Goal: Subscribe to service/newsletter: Subscribe to service/newsletter

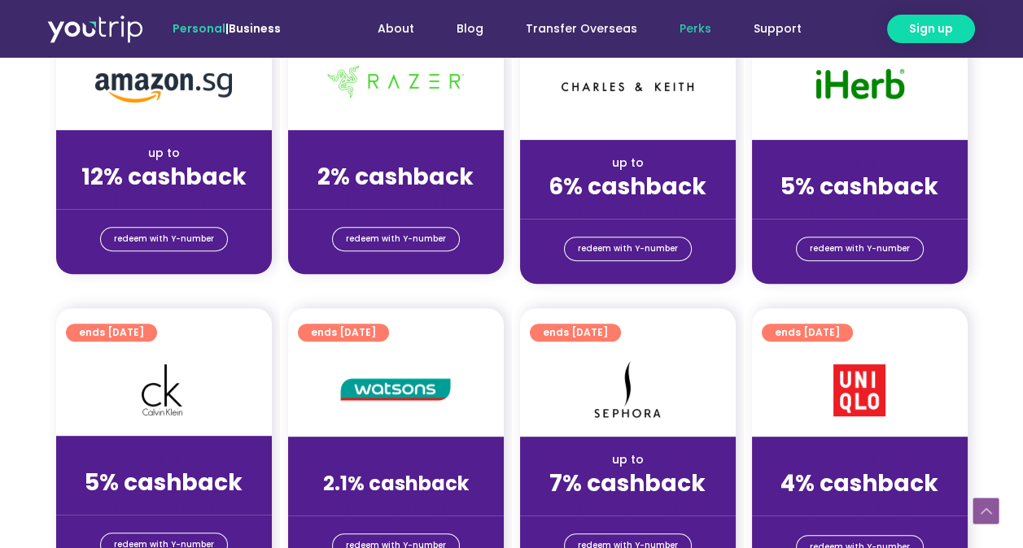
scroll to position [977, 0]
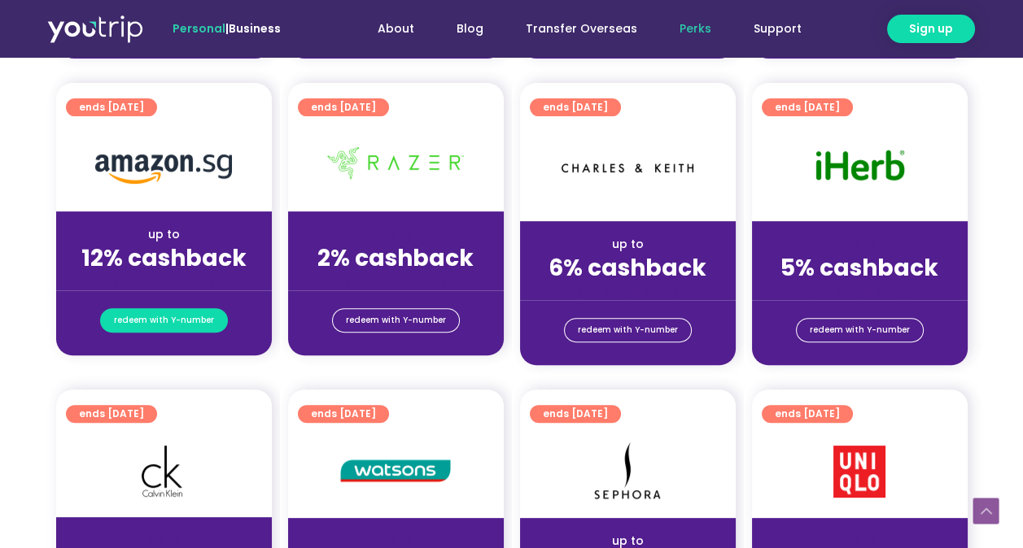
click at [133, 321] on span "redeem with Y-number" at bounding box center [164, 320] width 100 height 23
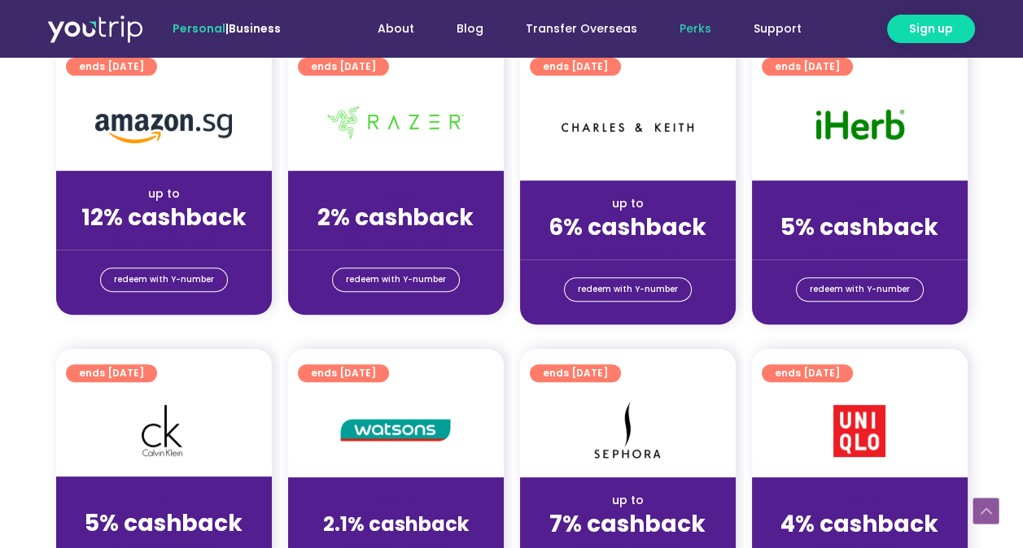
scroll to position [993, 0]
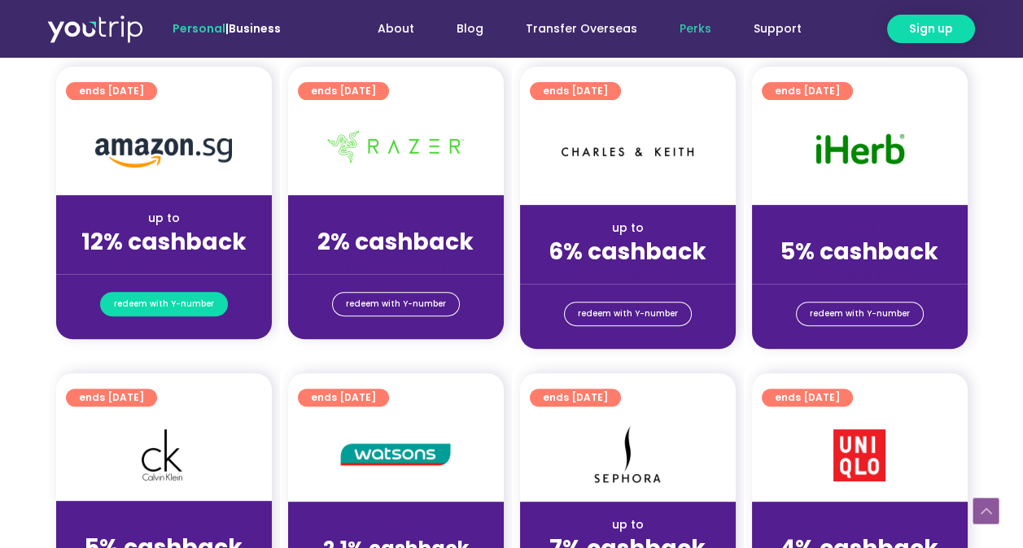
click at [154, 300] on span "redeem with Y-number" at bounding box center [164, 304] width 100 height 23
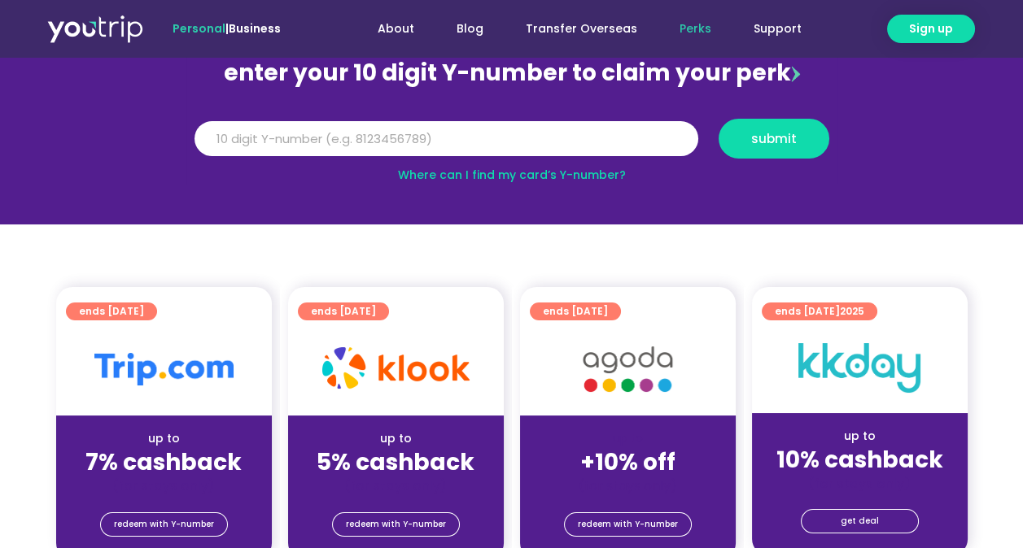
scroll to position [179, 0]
click at [528, 174] on link "Where can I find my card’s Y-number?" at bounding box center [512, 175] width 228 height 16
click at [461, 135] on input "Y Number" at bounding box center [446, 139] width 504 height 36
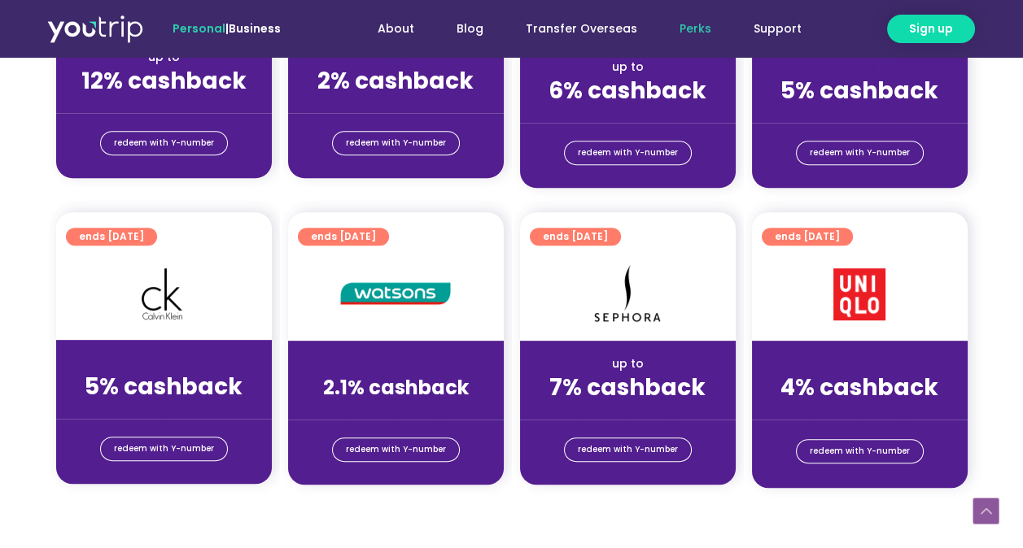
scroll to position [1139, 0]
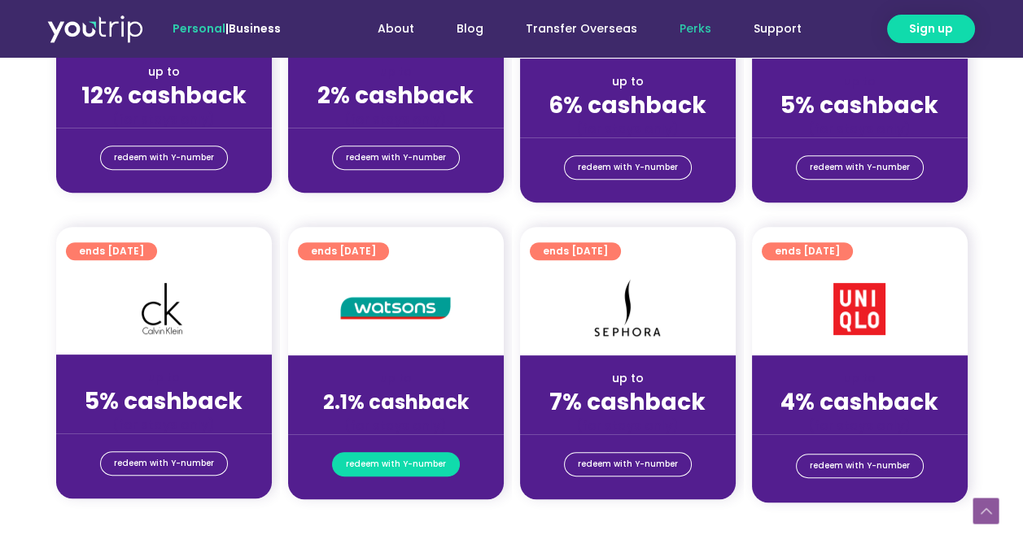
click at [382, 469] on span "redeem with Y-number" at bounding box center [396, 464] width 100 height 23
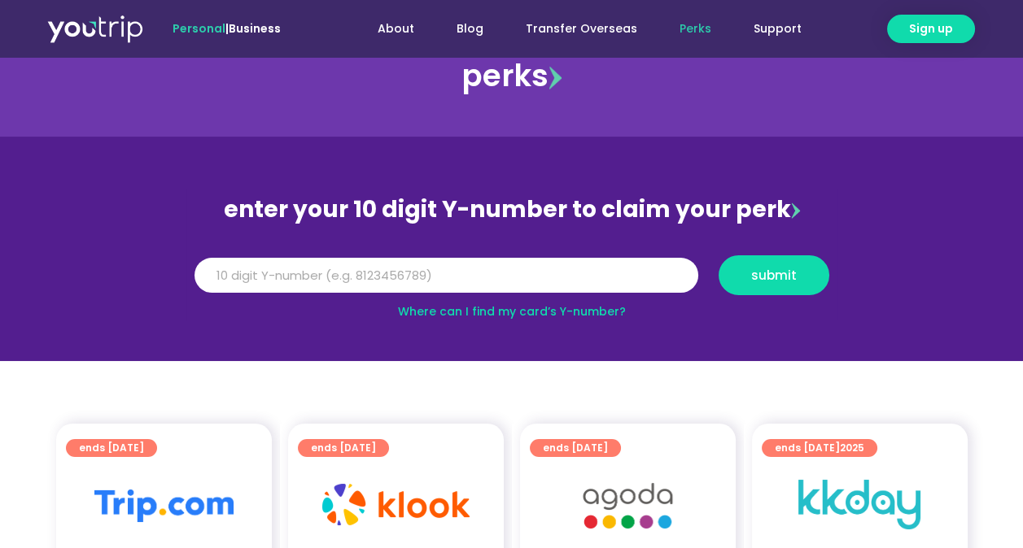
scroll to position [0, 0]
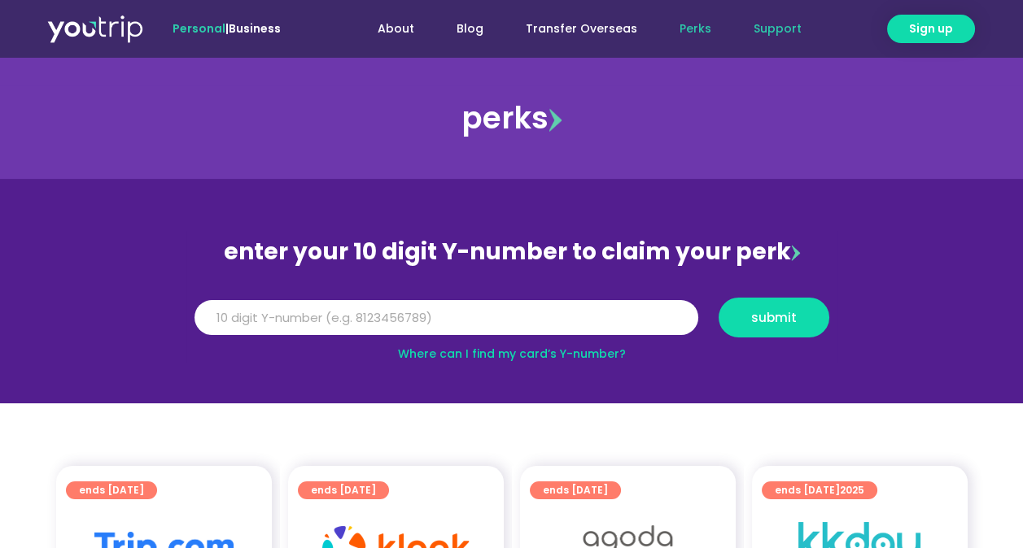
click at [783, 24] on link "Support" at bounding box center [777, 29] width 90 height 30
click at [409, 29] on link "About" at bounding box center [395, 29] width 79 height 30
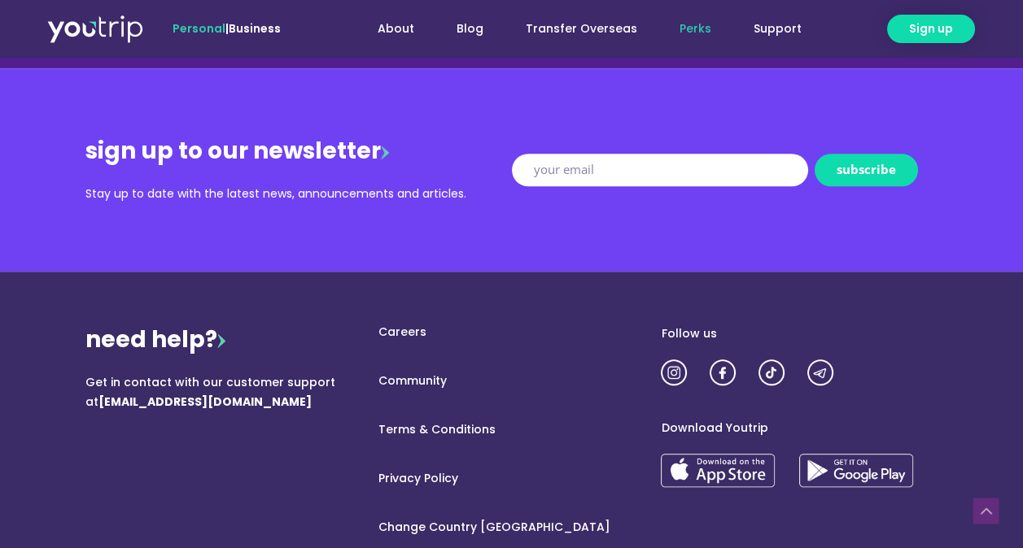
scroll to position [2034, 0]
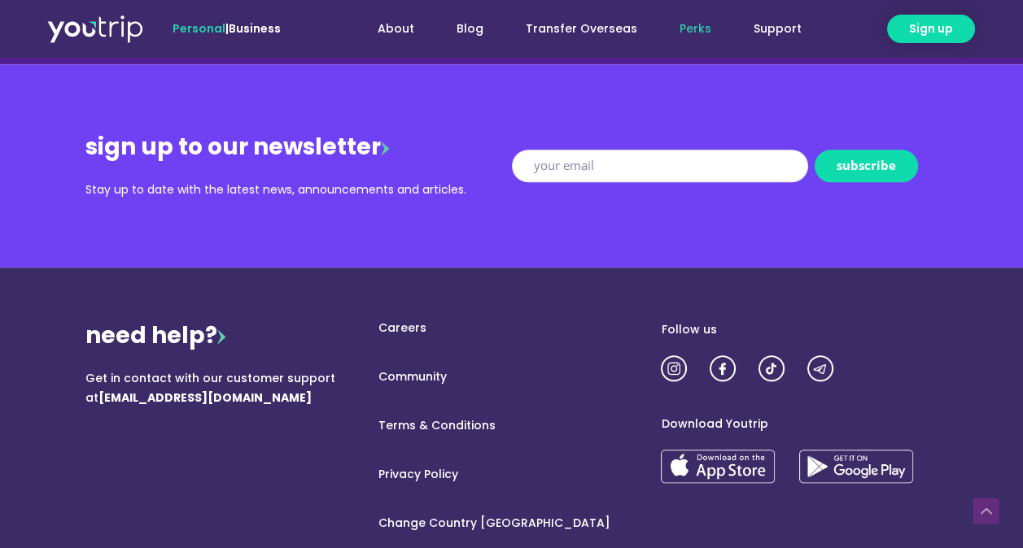
click at [618, 164] on input "New Form" at bounding box center [660, 166] width 296 height 33
type input "samcheongwai@gmail.com"
click at [877, 164] on span "subscribe" at bounding box center [866, 166] width 59 height 12
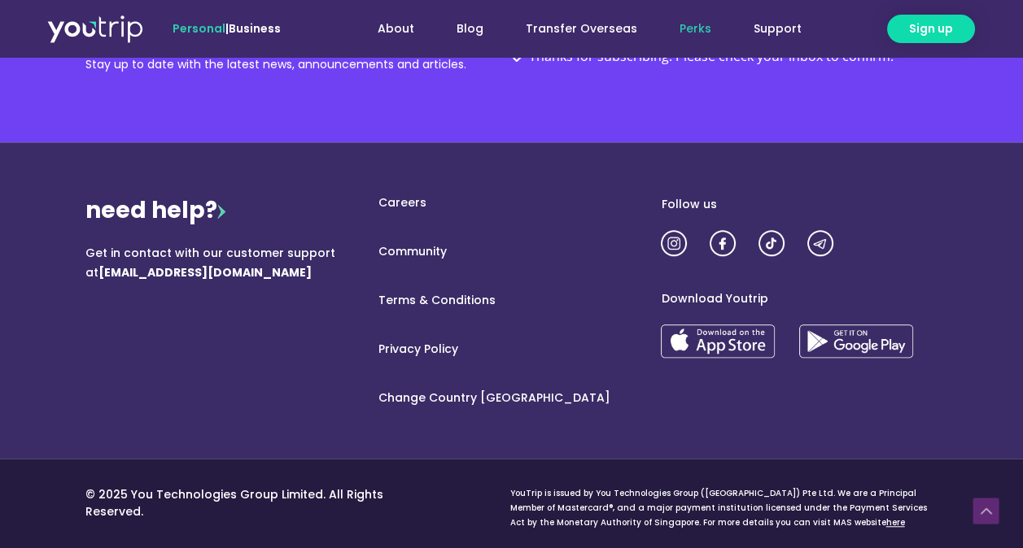
scroll to position [2168, 0]
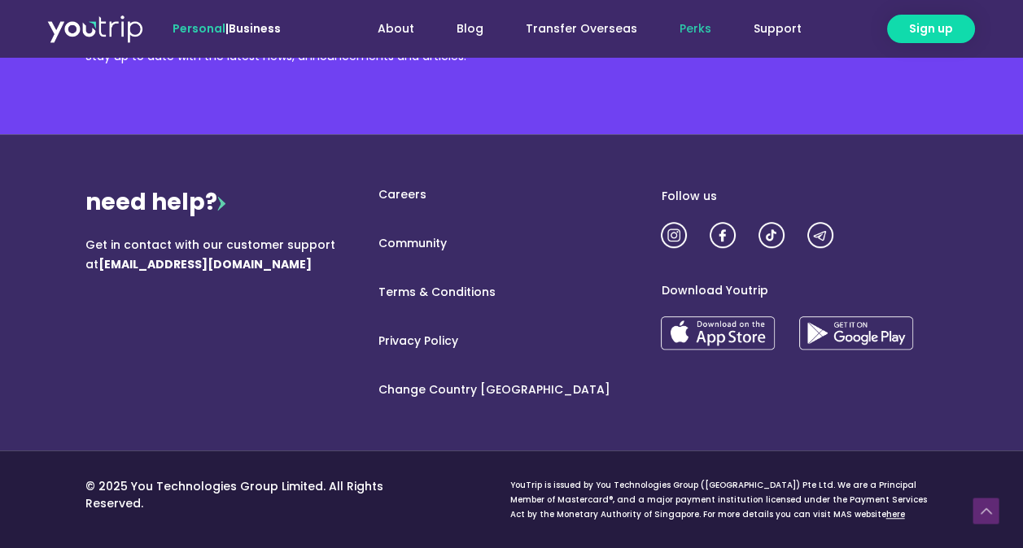
click at [413, 196] on link "Careers" at bounding box center [510, 194] width 299 height 17
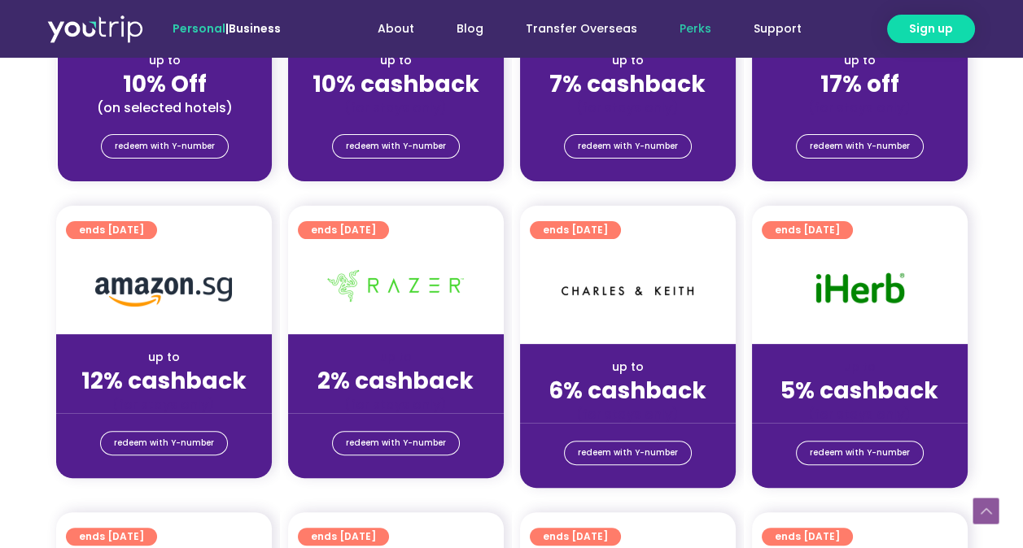
scroll to position [814, 0]
